Goal: Transaction & Acquisition: Register for event/course

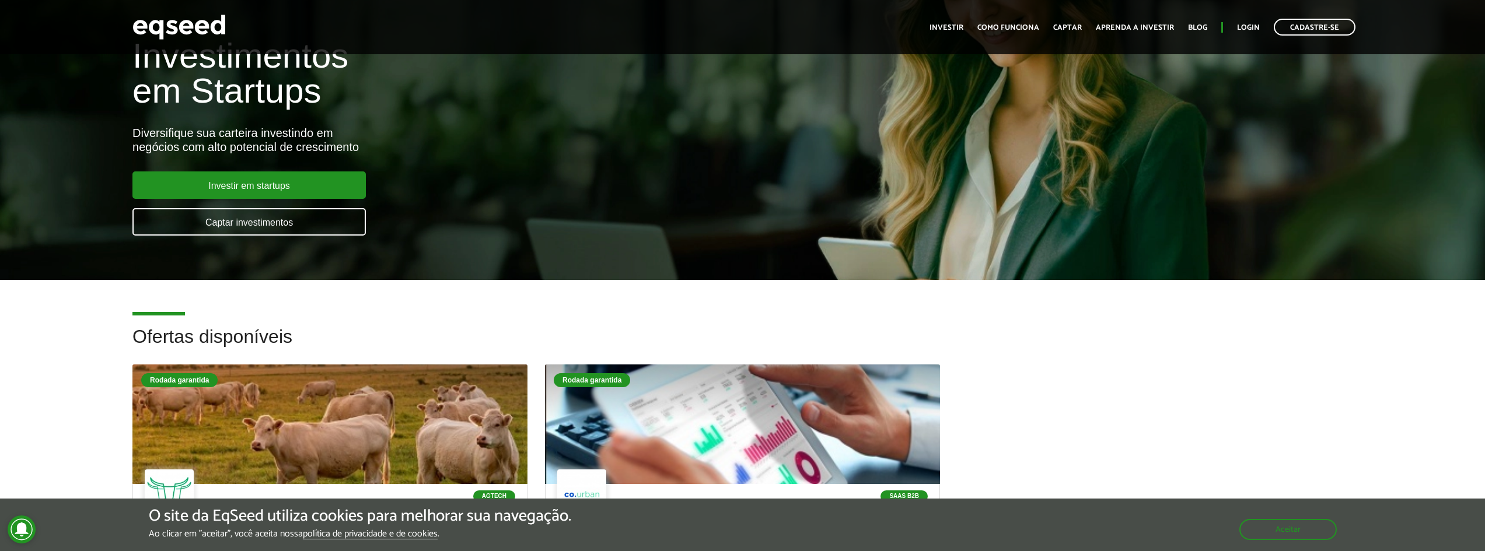
drag, startPoint x: 1493, startPoint y: 113, endPoint x: 1133, endPoint y: 175, distance: 365.3
click at [1133, 175] on div "Investimentos em Startups Diversifique sua carteira investindo em negócios com …" at bounding box center [742, 130] width 1485 height 230
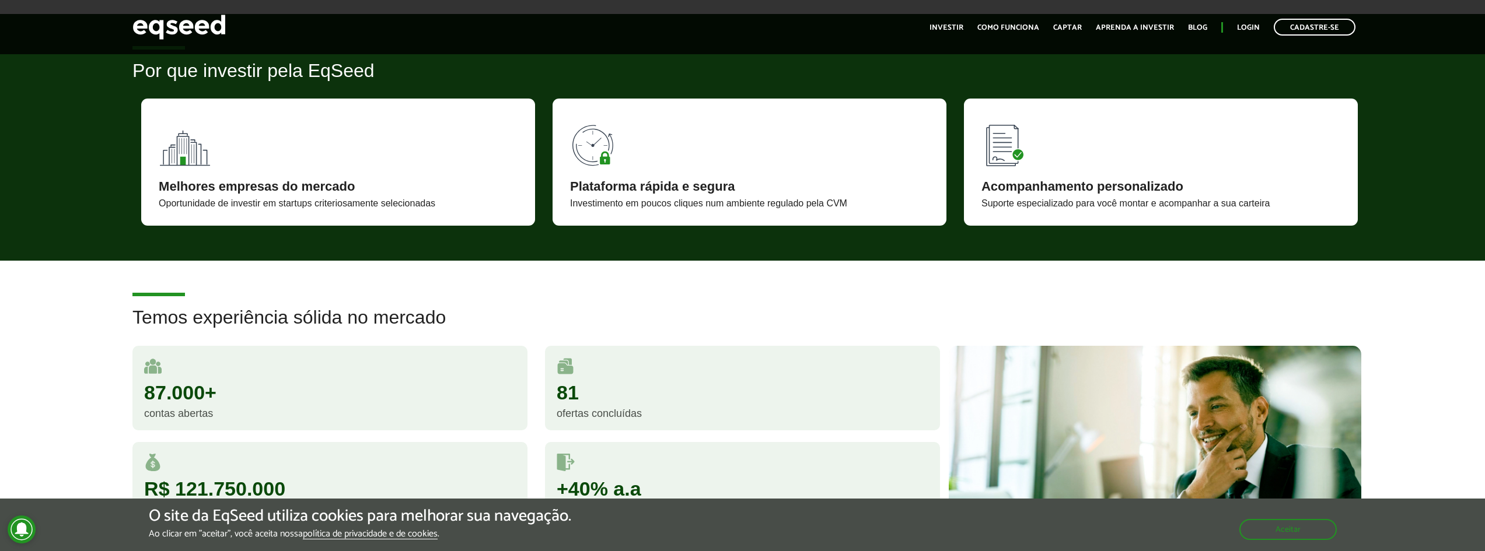
scroll to position [1007, 0]
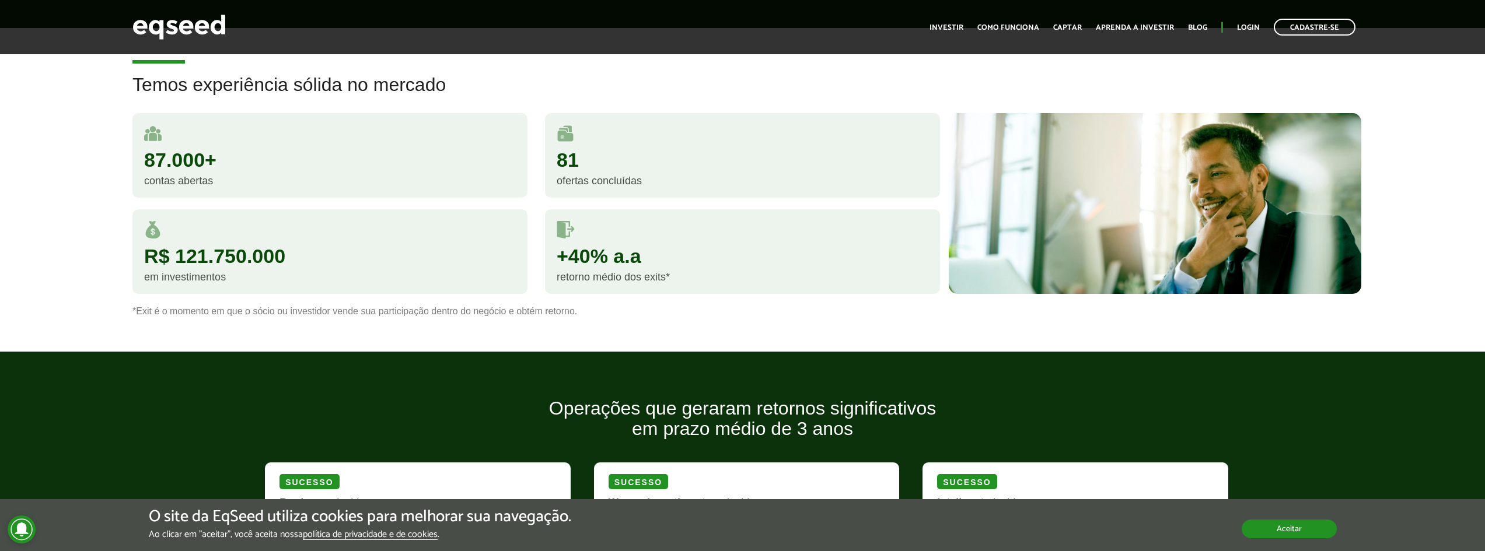
click at [1302, 530] on button "Aceitar" at bounding box center [1288, 529] width 95 height 19
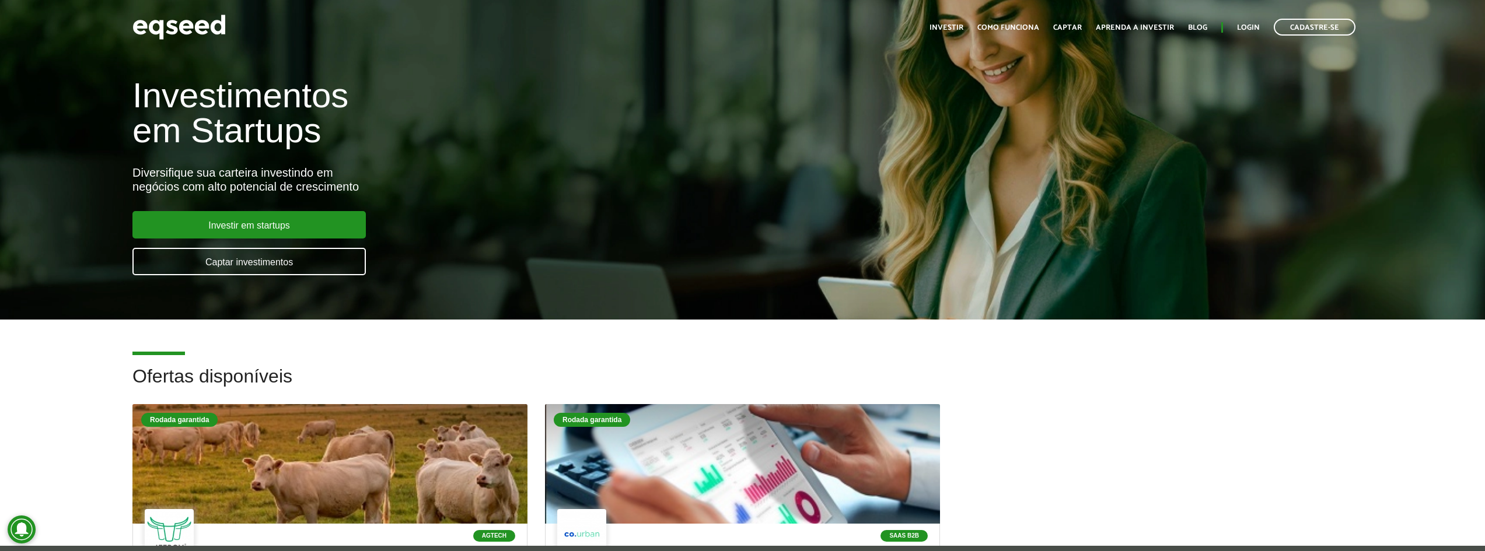
scroll to position [0, 0]
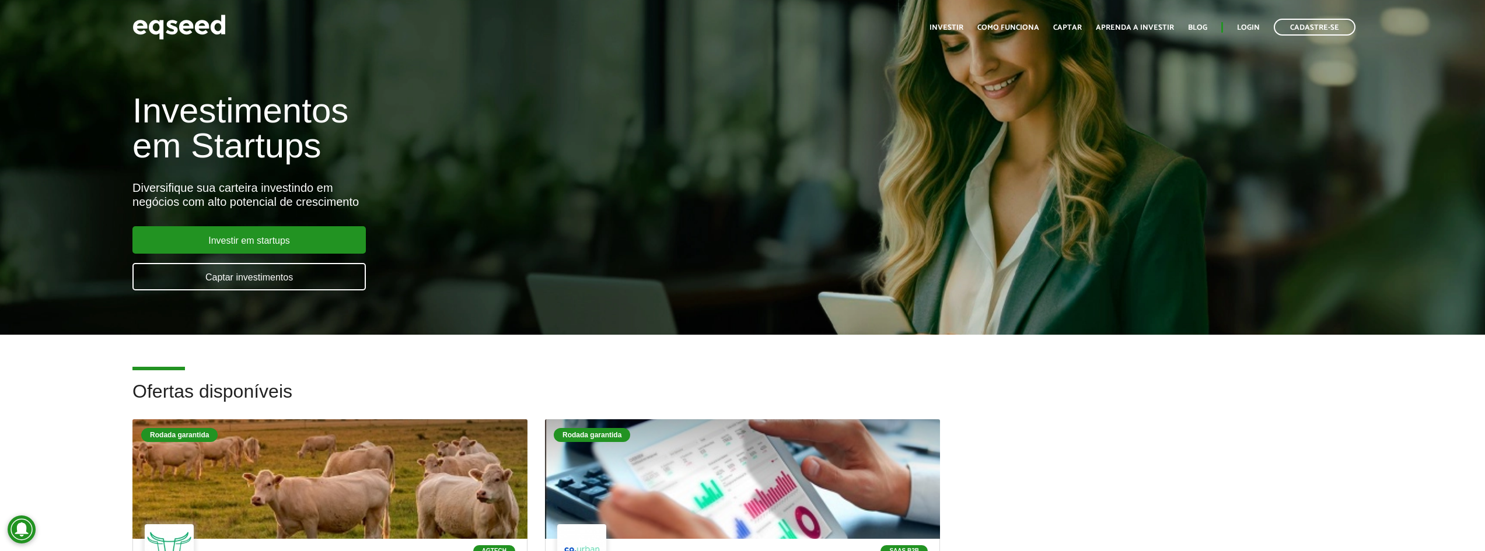
drag, startPoint x: 1072, startPoint y: 156, endPoint x: 1072, endPoint y: 162, distance: 6.4
click at [1005, 165] on div "Investimentos em Startups Diversifique sua carteira investindo em negócios com …" at bounding box center [742, 185] width 1485 height 230
drag, startPoint x: 534, startPoint y: 89, endPoint x: 488, endPoint y: 99, distance: 47.1
click at [488, 99] on h1 "Investimentos em Startups" at bounding box center [494, 128] width 725 height 70
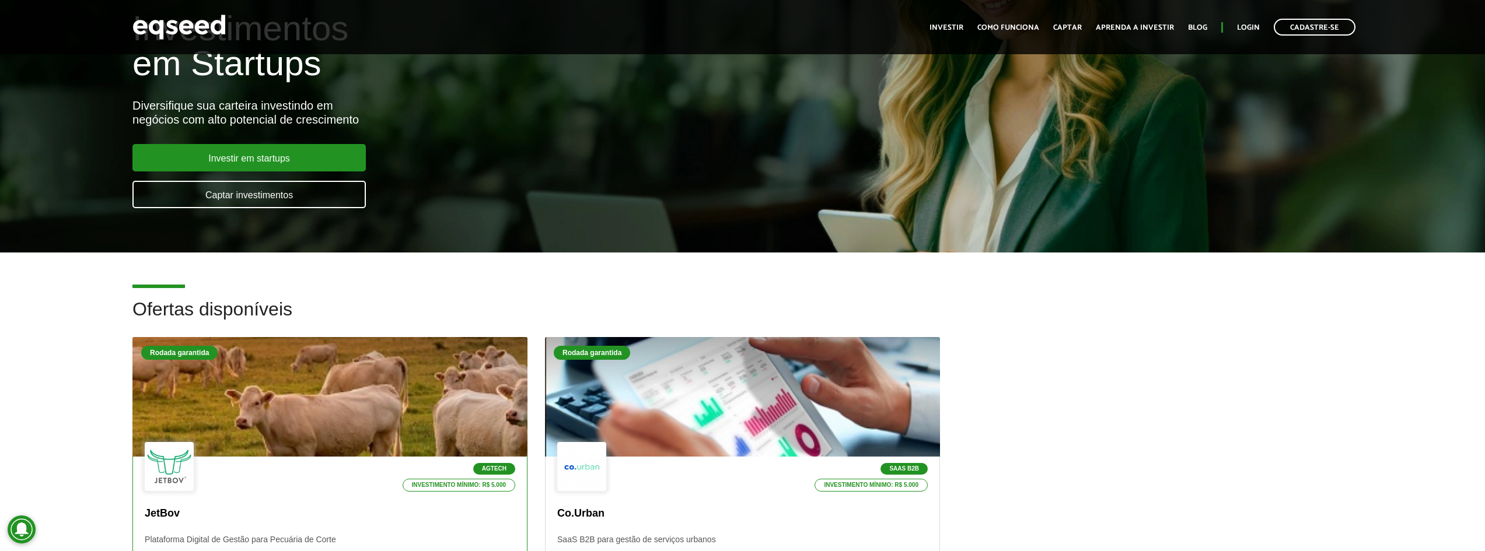
scroll to position [272, 0]
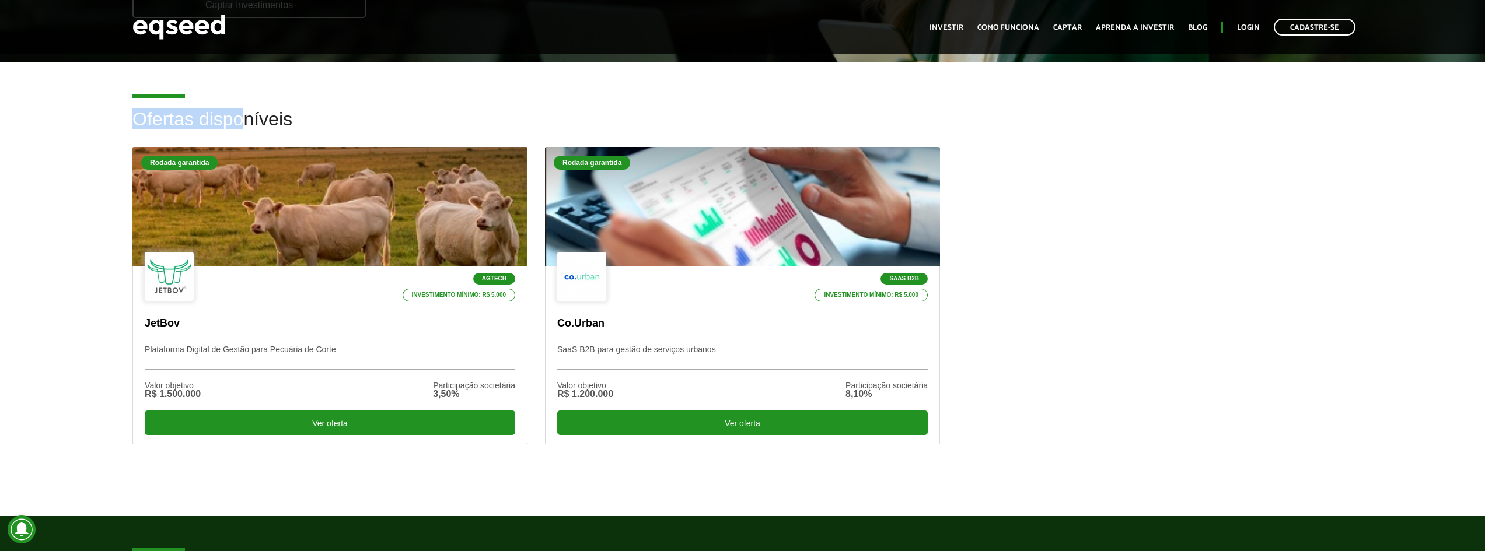
drag, startPoint x: 263, startPoint y: 74, endPoint x: 260, endPoint y: 83, distance: 10.2
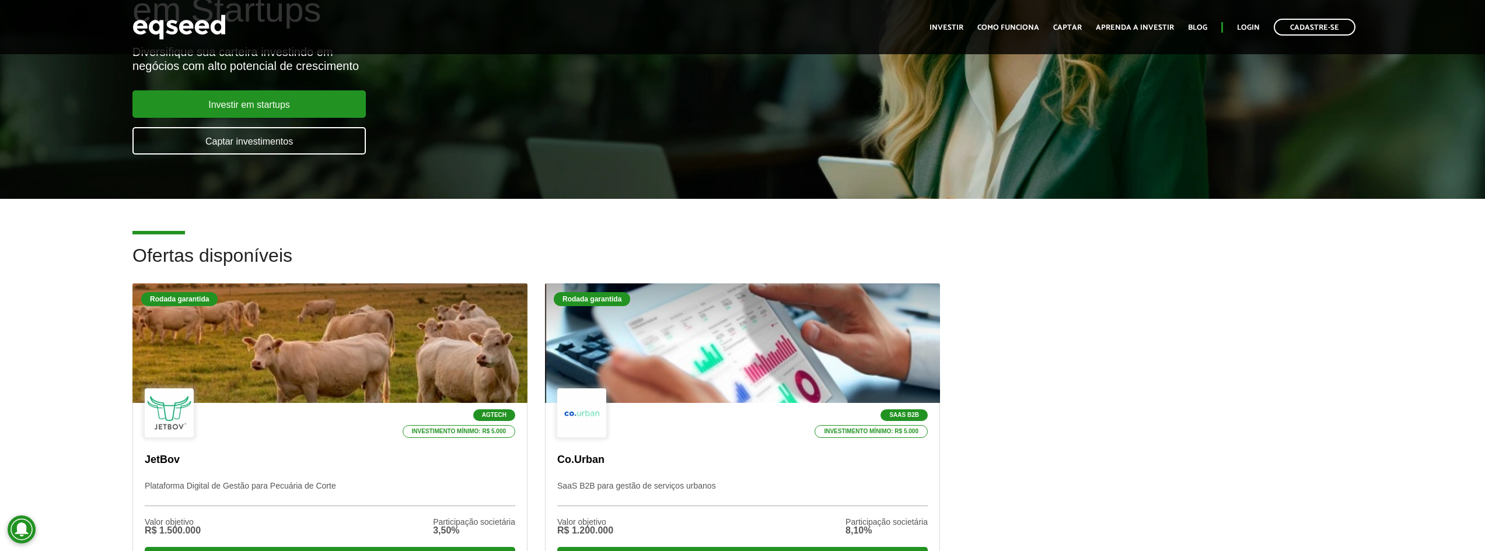
drag, startPoint x: 260, startPoint y: 83, endPoint x: 87, endPoint y: 169, distance: 193.1
click at [87, 169] on article "Investimentos em Startups Diversifique sua carteira investindo em negócios com …" at bounding box center [742, 31] width 1485 height 335
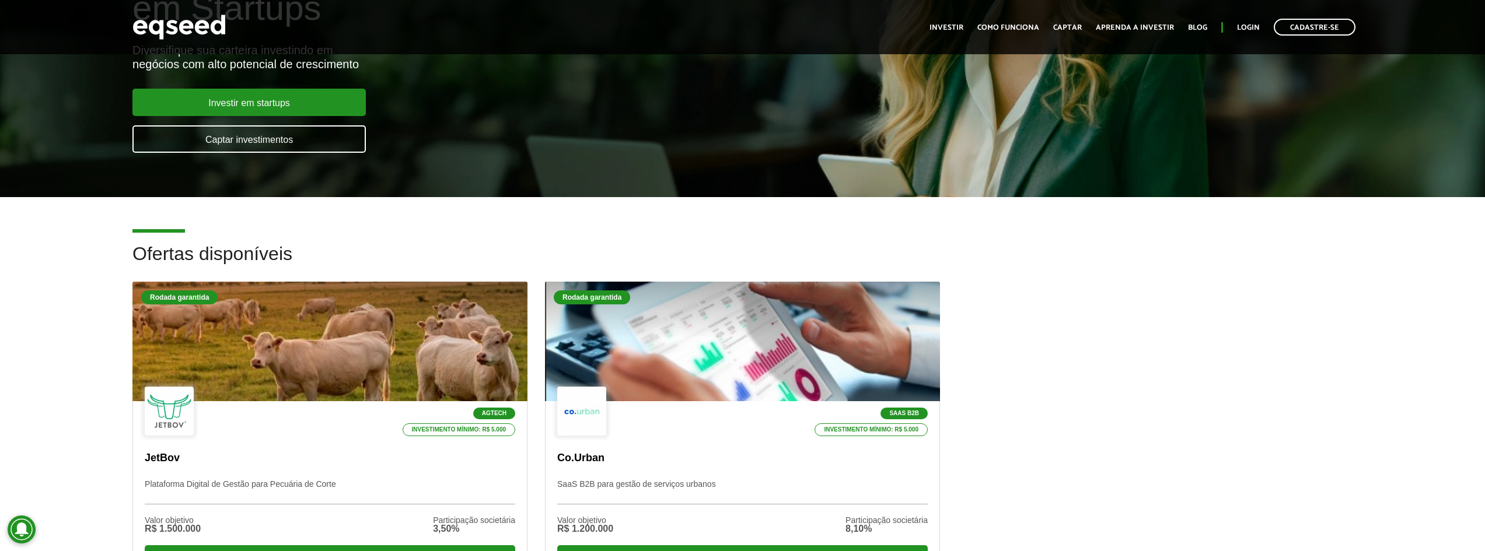
scroll to position [408, 0]
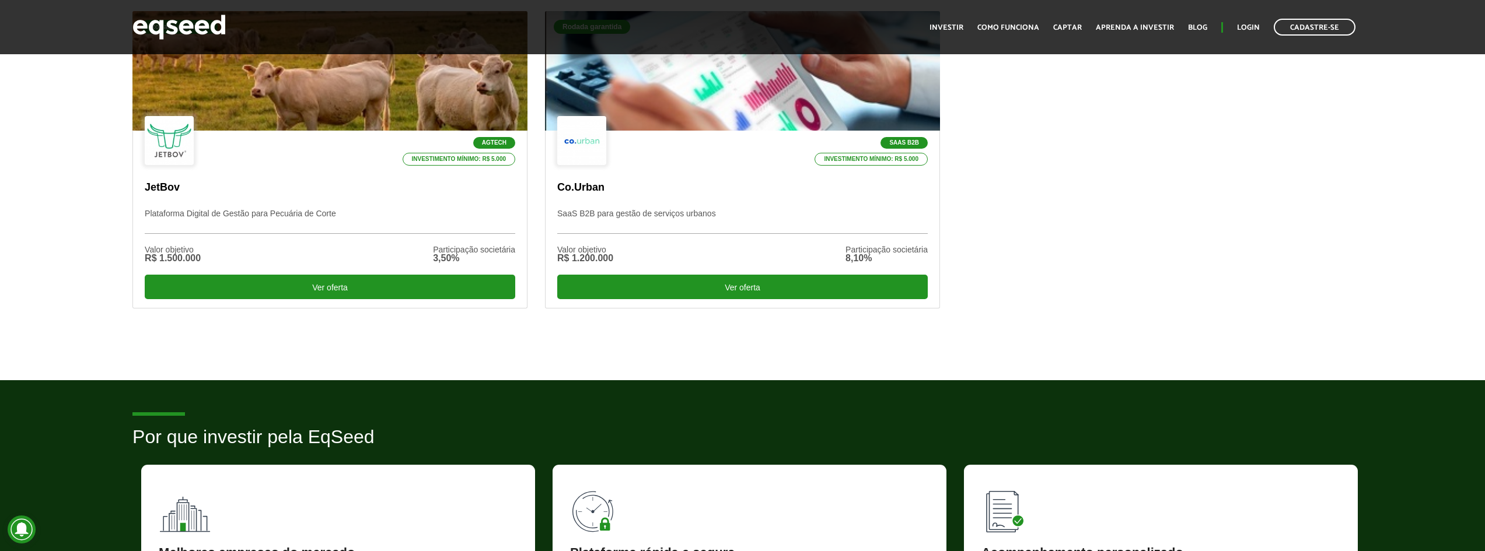
click at [59, 311] on div "Ofertas disponíveis Rodada garantida Agtech Investimento mínimo: R$ 5.000 JetBo…" at bounding box center [742, 159] width 1485 height 372
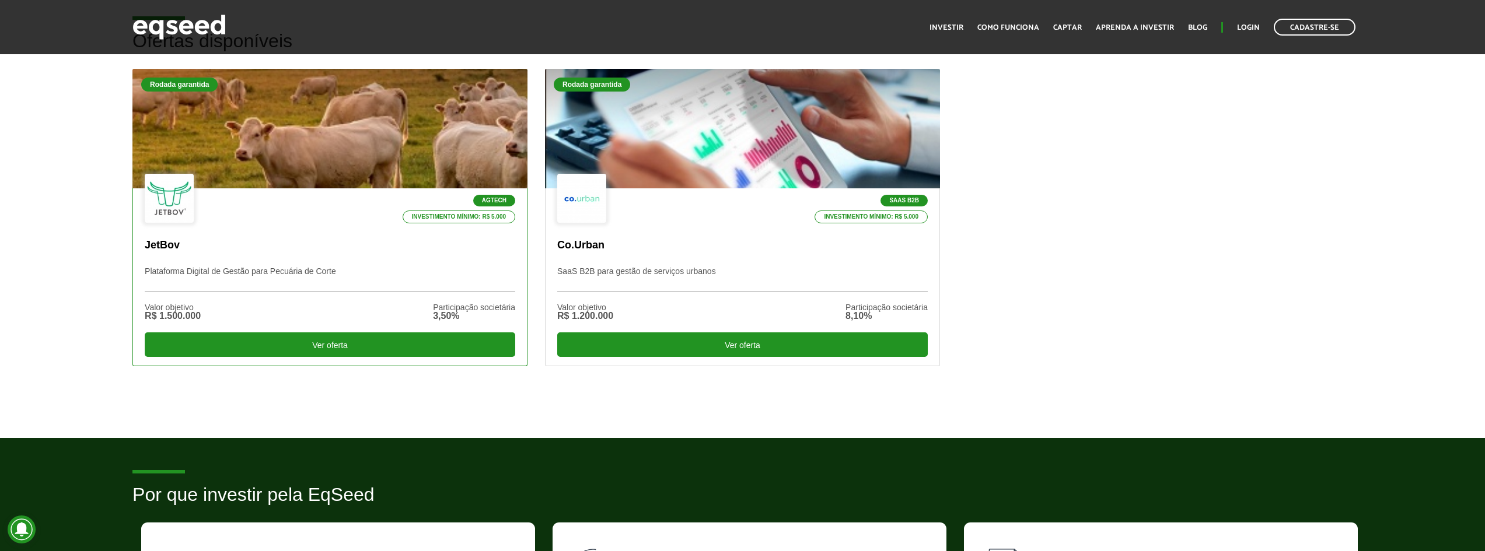
scroll to position [272, 0]
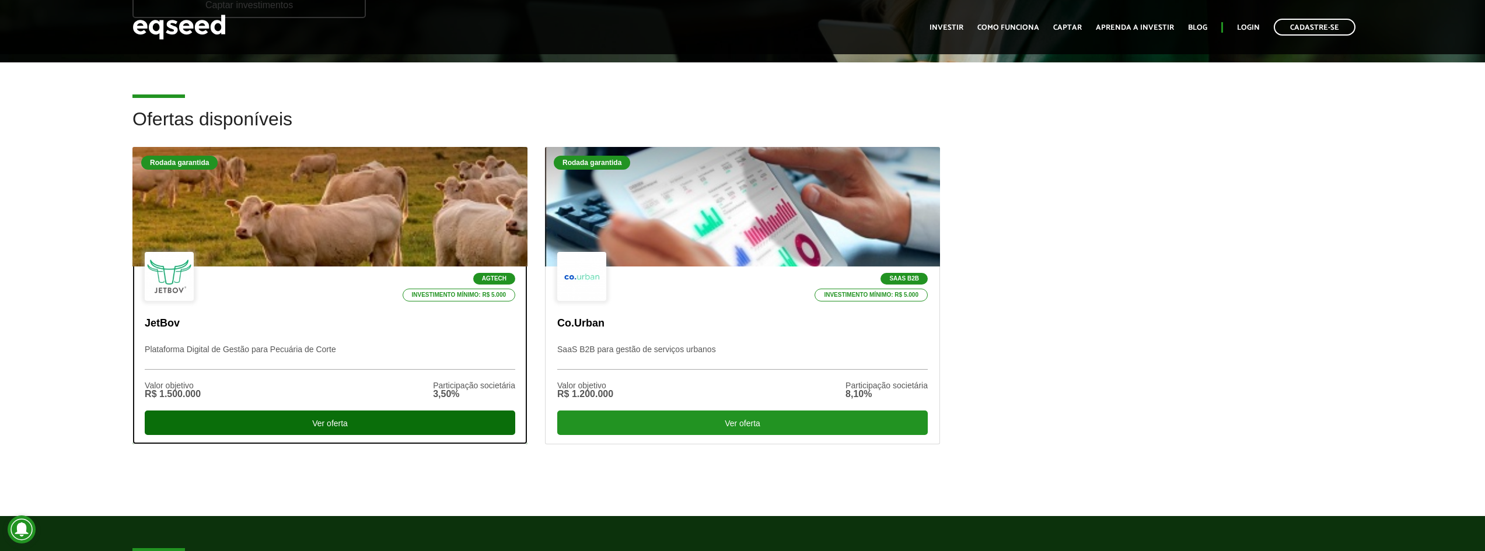
click at [296, 421] on div "Ver oferta" at bounding box center [330, 423] width 370 height 25
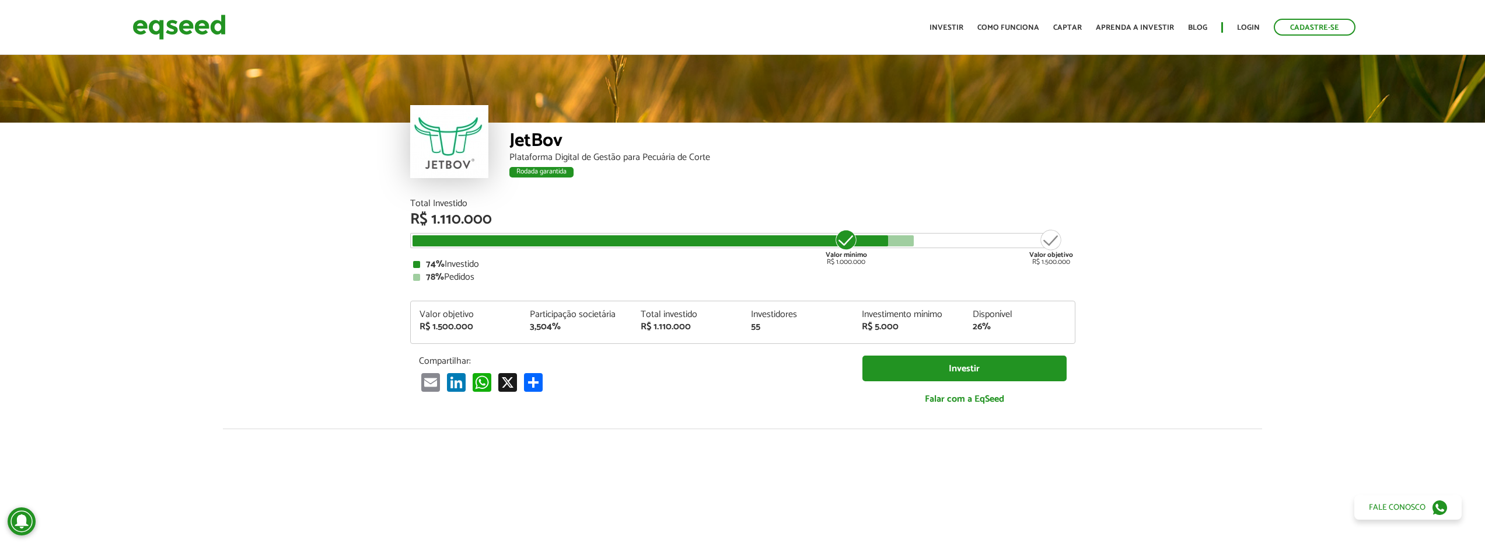
scroll to position [1635, 0]
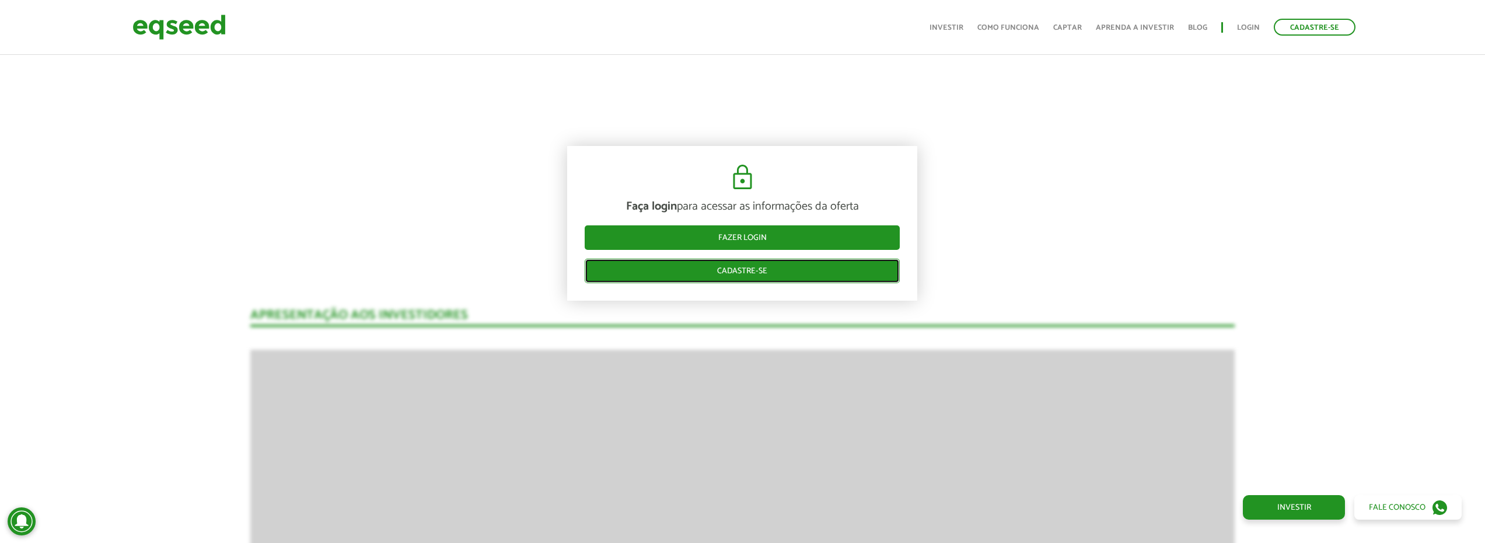
click at [783, 261] on link "Cadastre-se" at bounding box center [742, 270] width 315 height 25
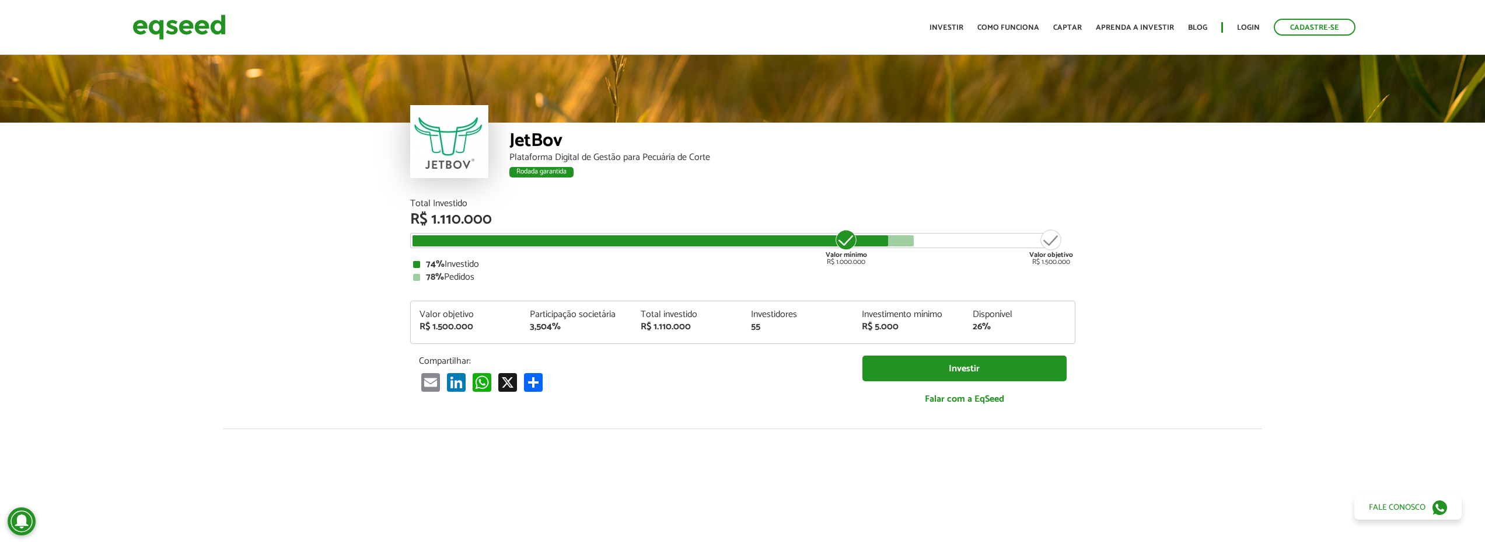
click at [137, 237] on article "JetBov Plataforma Digital de Gestão para Pecuária de Corte Rodada garantida Rod…" at bounding box center [742, 440] width 1485 height 774
drag, startPoint x: 431, startPoint y: 223, endPoint x: 422, endPoint y: 382, distance: 158.9
drag, startPoint x: 244, startPoint y: 298, endPoint x: 244, endPoint y: 284, distance: 13.4
click at [244, 285] on article "JetBov Plataforma Digital de Gestão para Pecuária de Corte Rodada garantida Rod…" at bounding box center [742, 440] width 1485 height 774
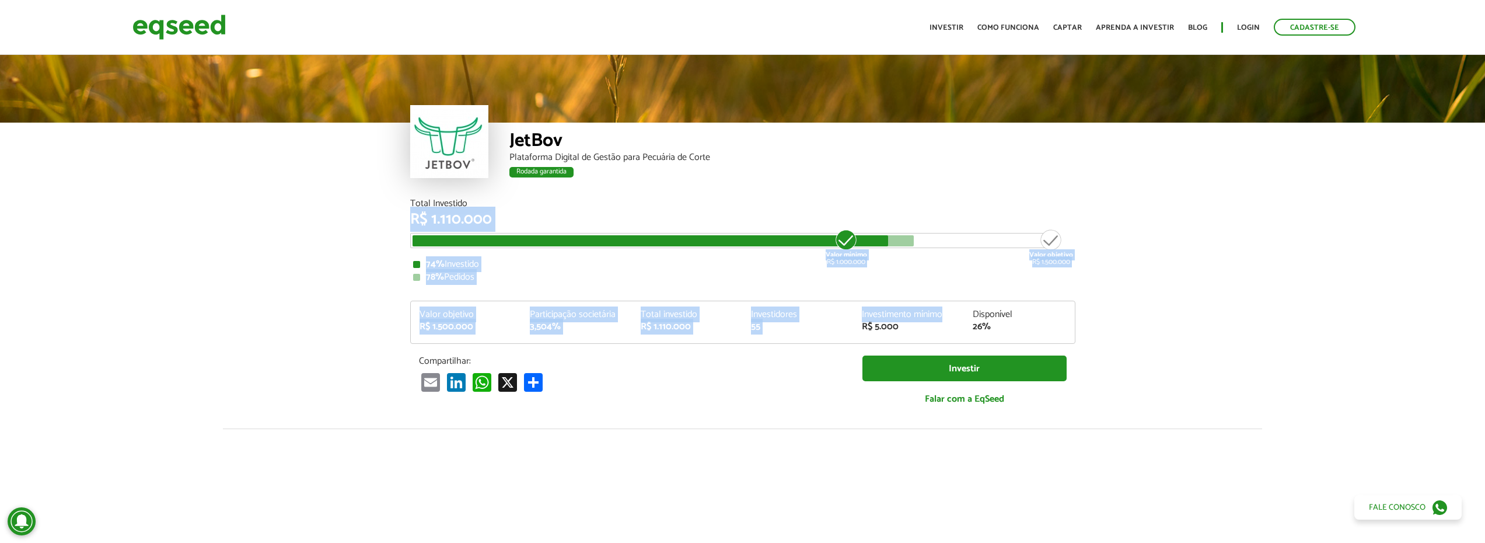
scroll to position [0, 1]
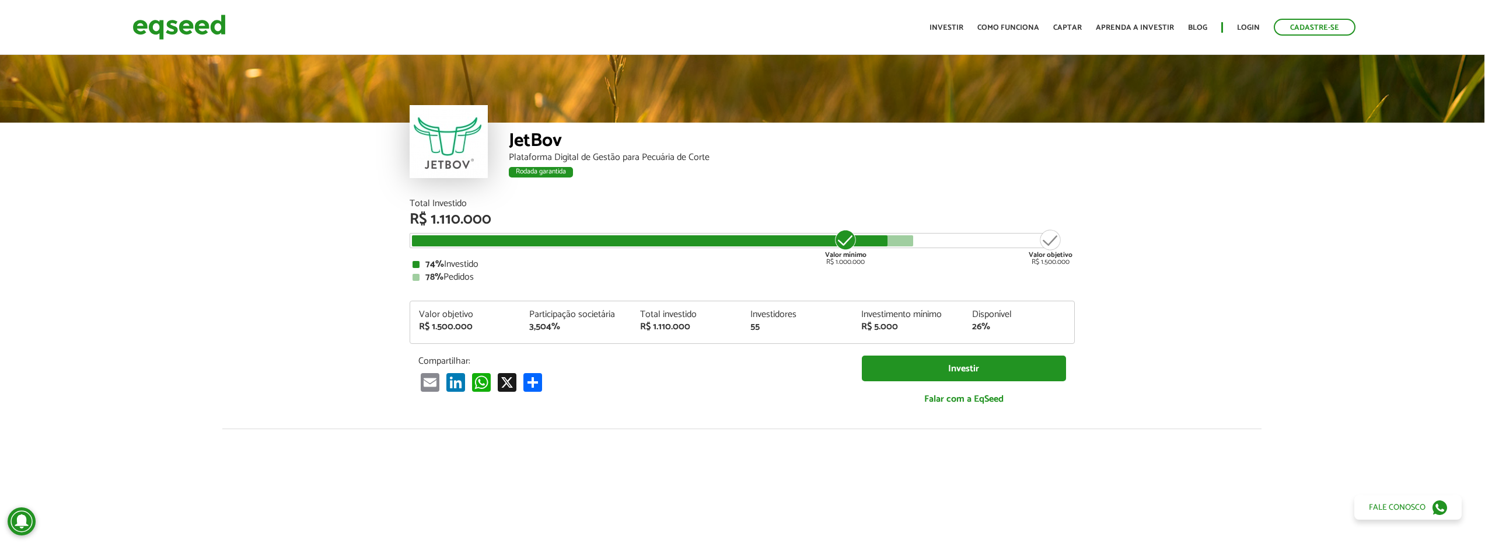
drag, startPoint x: 954, startPoint y: 200, endPoint x: 897, endPoint y: 183, distance: 60.3
click at [897, 183] on div "JetBov Plataforma Digital de Gestão para Pecuária de Corte Rodada garantida" at bounding box center [792, 161] width 566 height 76
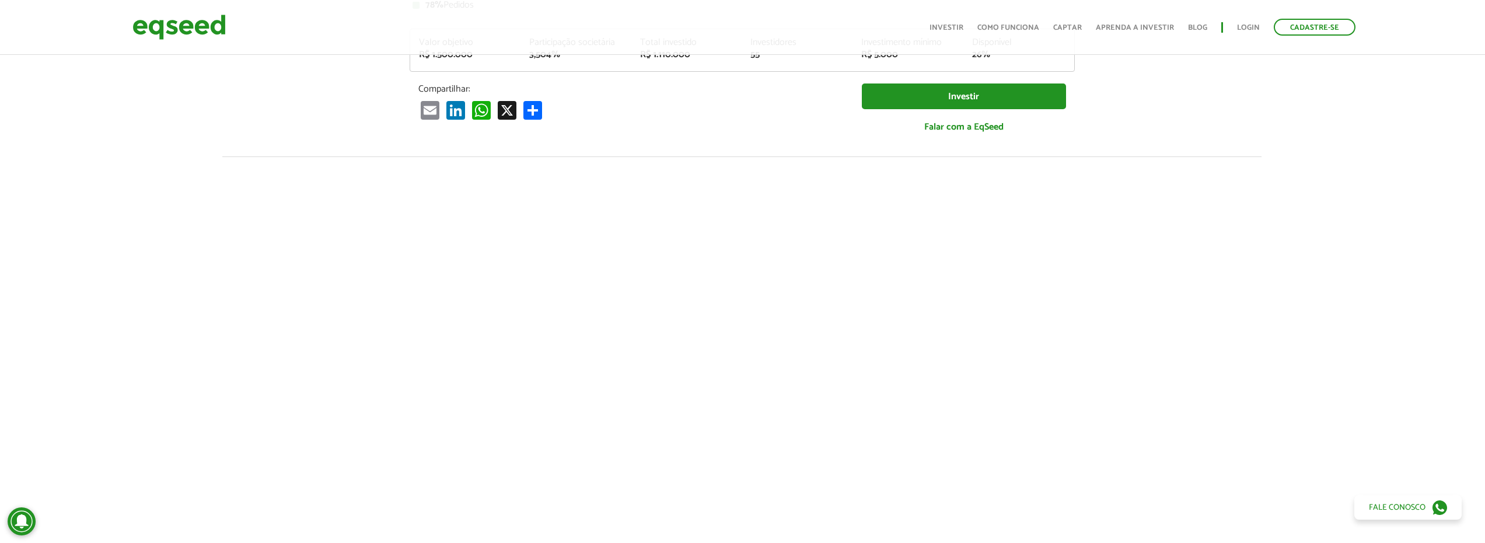
scroll to position [272, 1]
drag, startPoint x: 890, startPoint y: 255, endPoint x: 853, endPoint y: 195, distance: 70.7
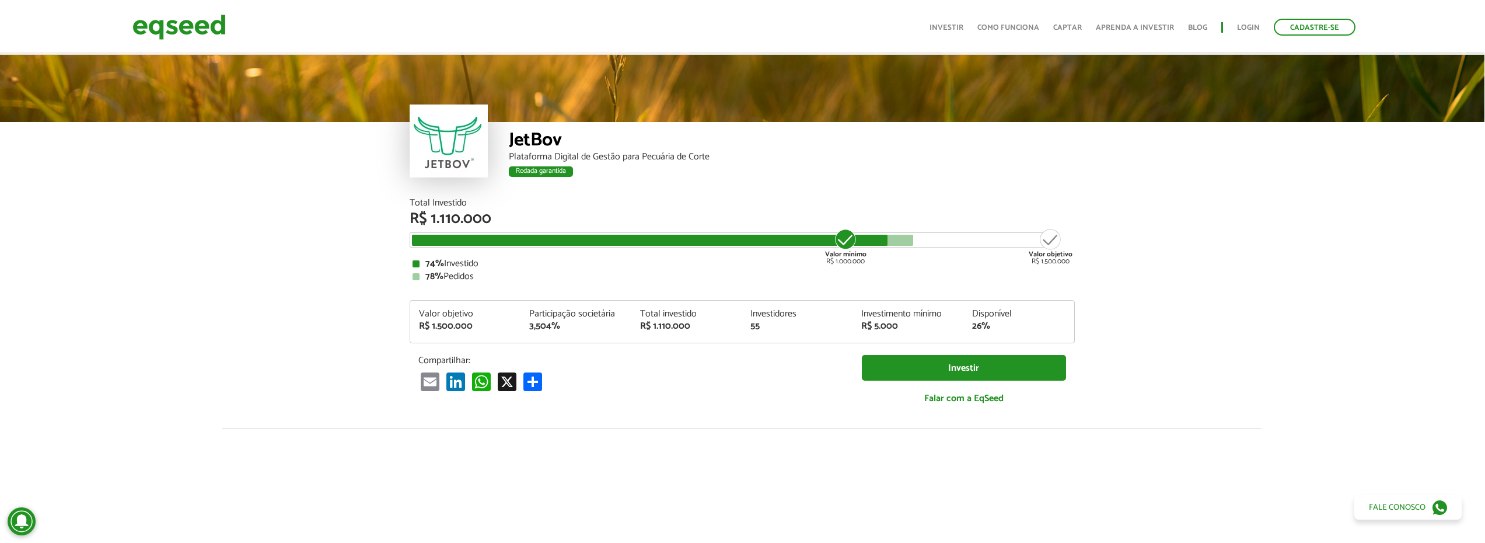
scroll to position [0, 1]
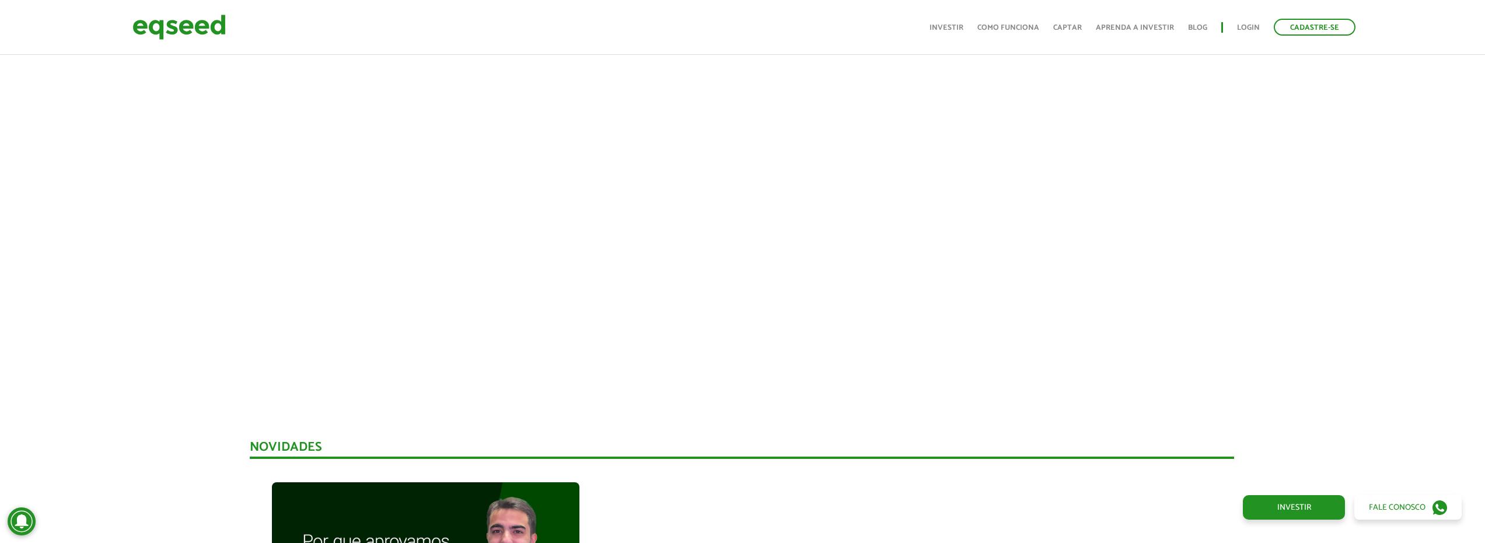
click at [1334, 194] on div at bounding box center [741, 194] width 1485 height 398
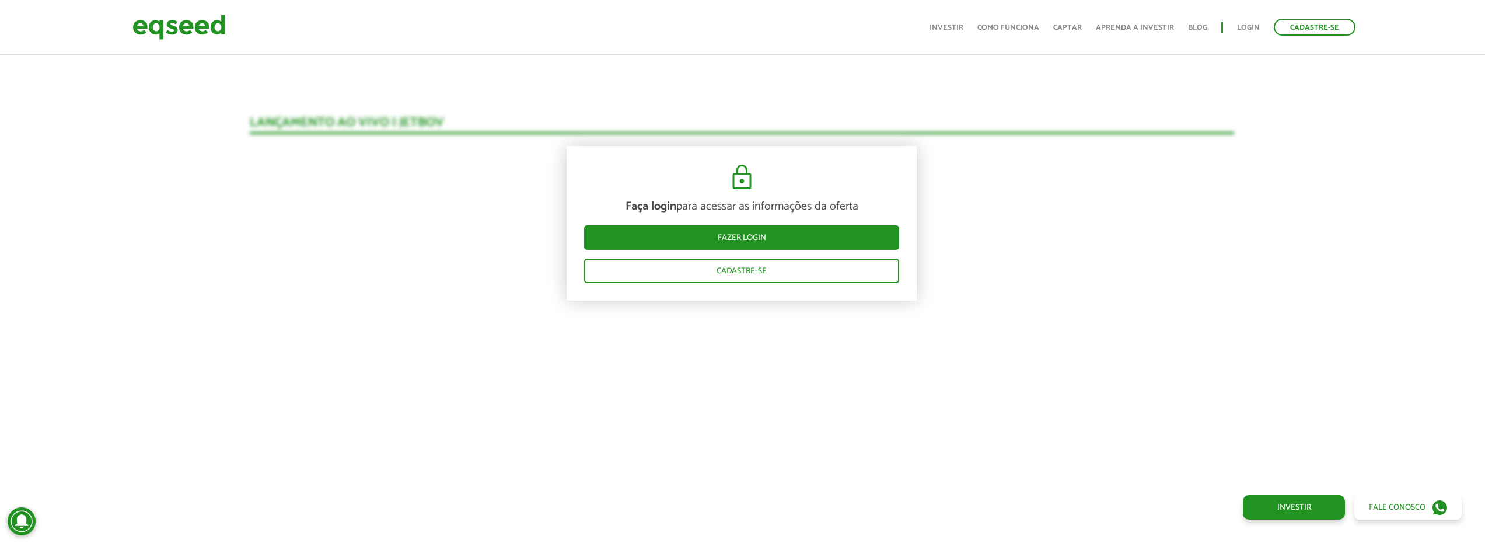
scroll to position [1629, 1]
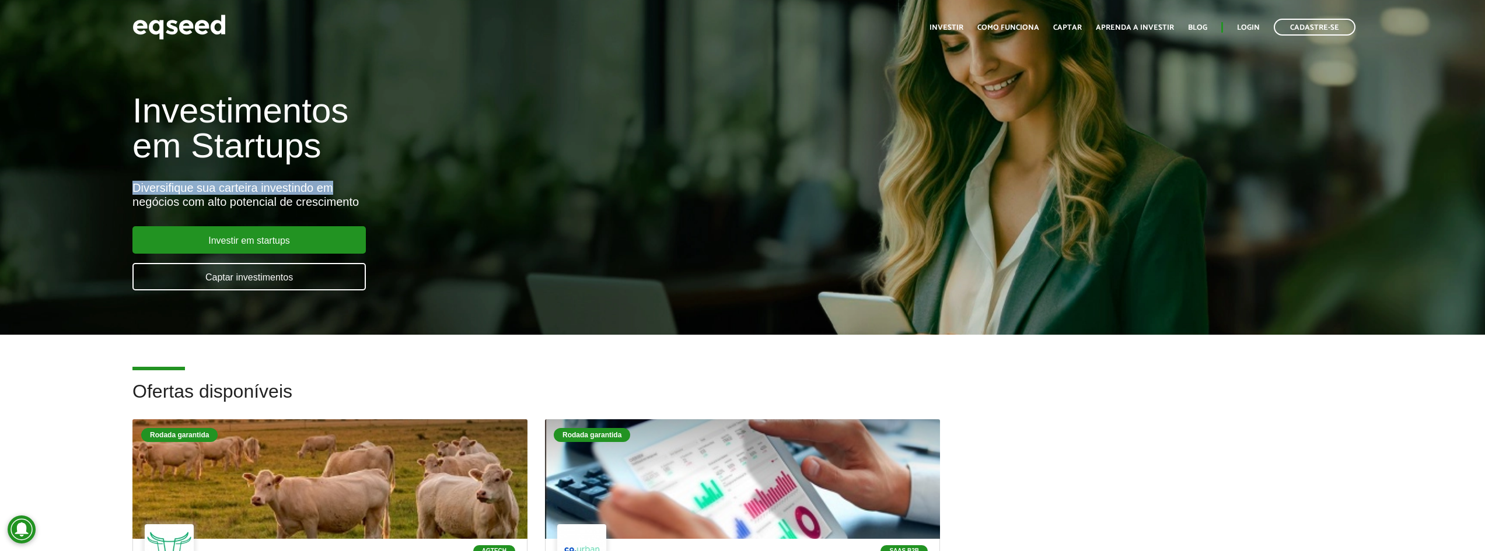
click at [580, 146] on div "Investimentos em Startups Diversifique sua carteira investindo em negócios com …" at bounding box center [495, 185] width 743 height 230
click at [50, 118] on div "Investimentos em Startups Diversifique sua carteira investindo em negócios com …" at bounding box center [742, 185] width 1485 height 230
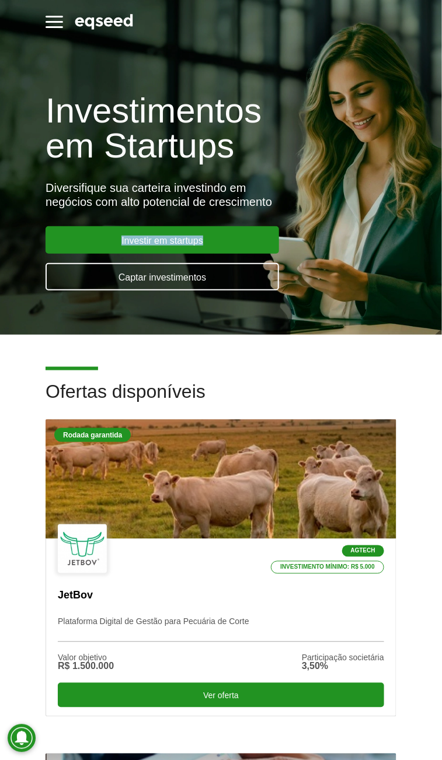
click at [386, 205] on div "Investimentos em Startups Diversifique sua carteira investindo em negócios com …" at bounding box center [221, 185] width 368 height 230
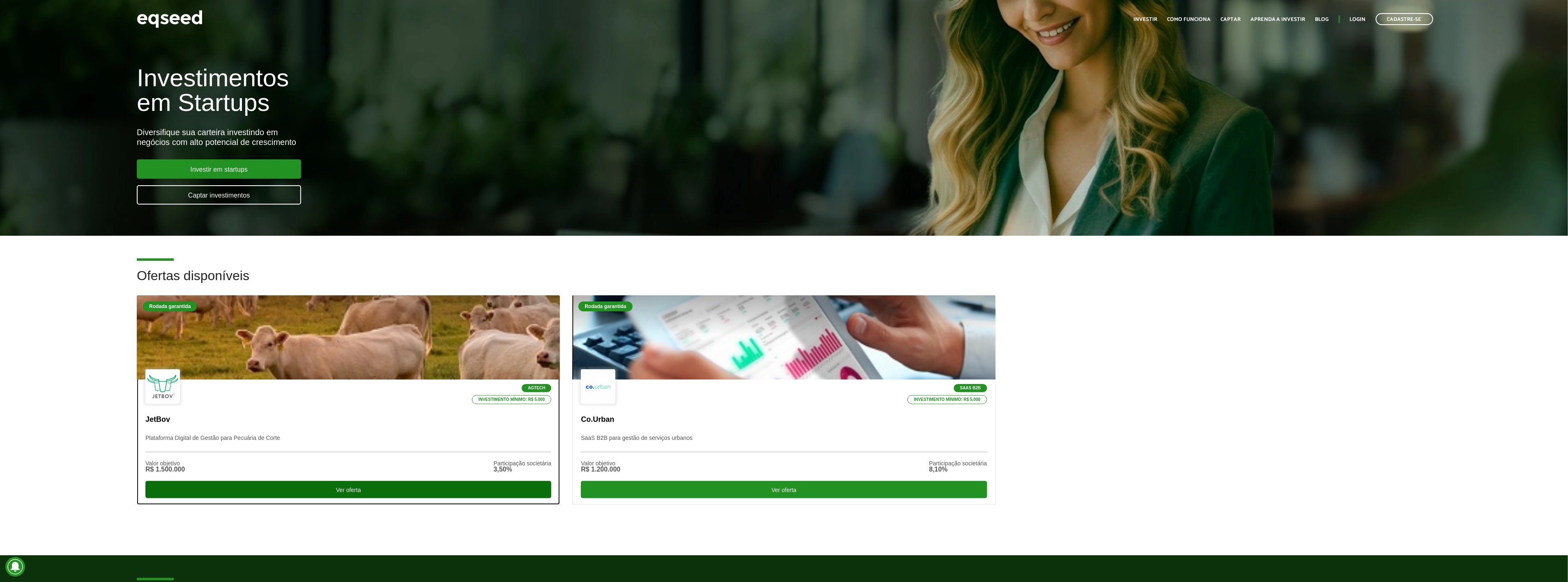
drag, startPoint x: 786, startPoint y: 519, endPoint x: 387, endPoint y: 483, distance: 400.6
click at [387, 388] on div "Ver oferta" at bounding box center [349, 489] width 406 height 18
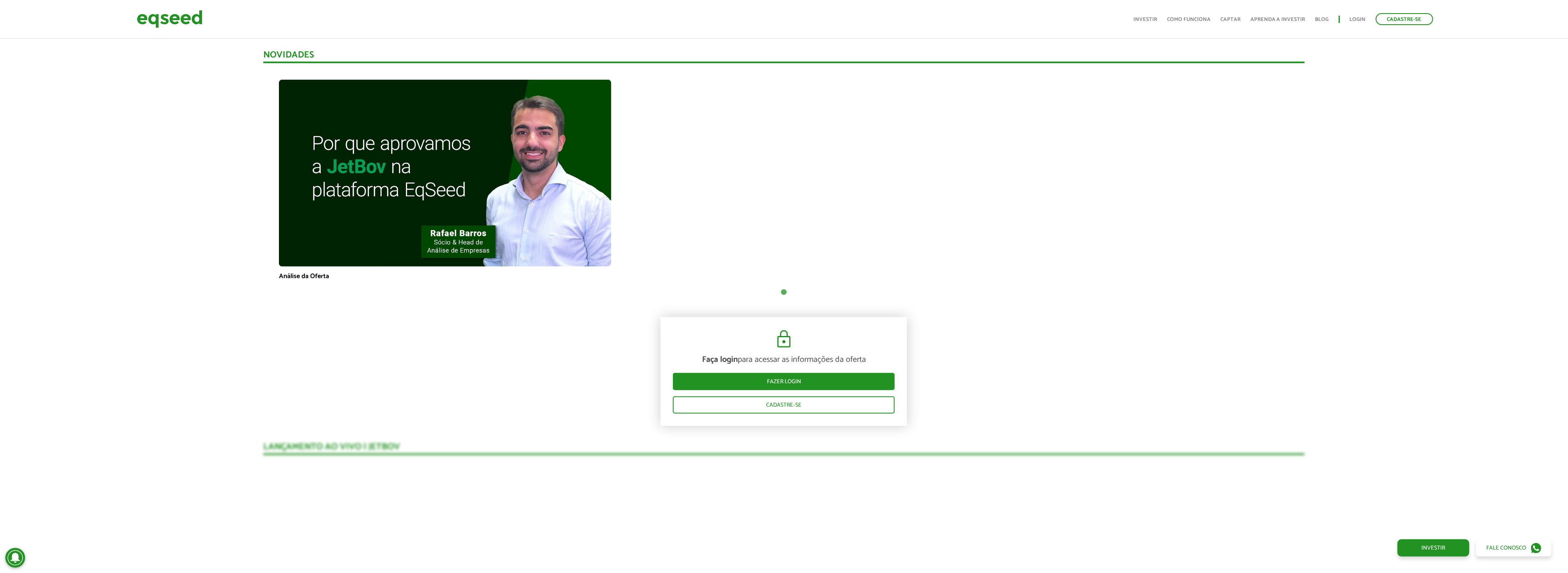
drag, startPoint x: 70, startPoint y: 164, endPoint x: 65, endPoint y: 151, distance: 13.9
